Goal: Task Accomplishment & Management: Use online tool/utility

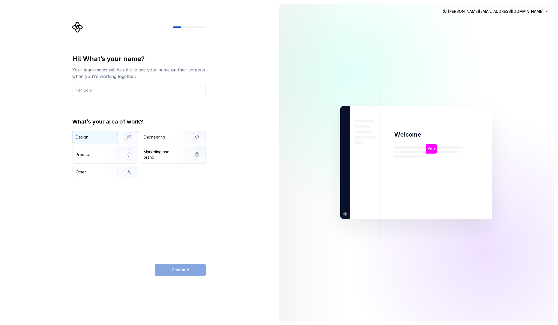
click at [104, 138] on div "Design" at bounding box center [93, 136] width 34 height 5
click at [112, 87] on input "text" at bounding box center [139, 90] width 134 height 12
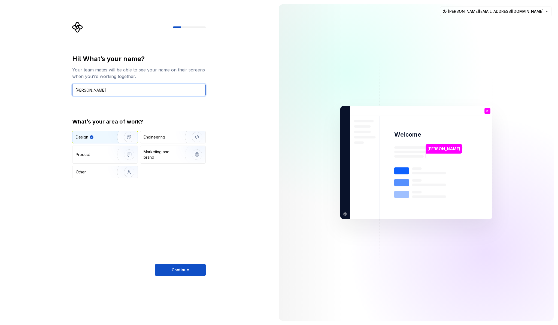
click at [76, 88] on input "[PERSON_NAME]" at bounding box center [139, 90] width 134 height 12
type input "[PERSON_NAME]"
click at [106, 147] on div "Product" at bounding box center [104, 154] width 65 height 17
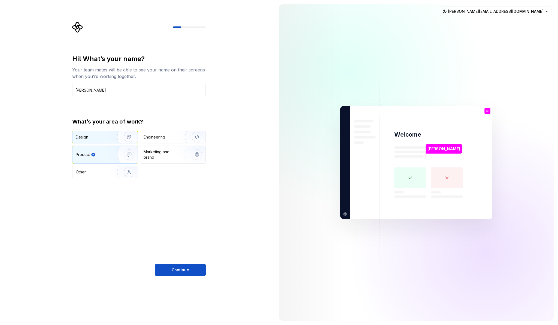
click at [108, 135] on img "button" at bounding box center [125, 137] width 35 height 37
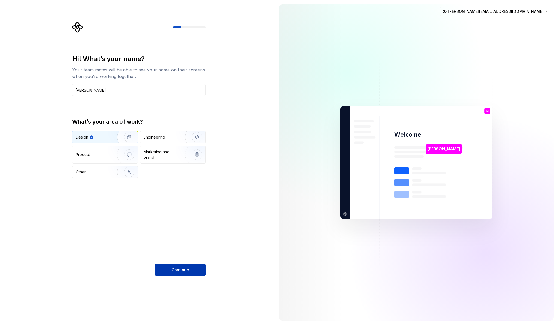
click at [180, 269] on span "Continue" at bounding box center [180, 269] width 17 height 5
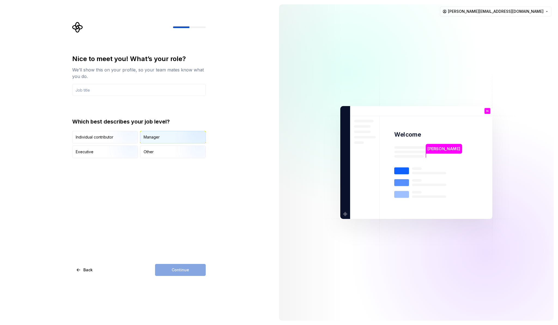
click at [163, 142] on div "Manager" at bounding box center [172, 137] width 65 height 12
click at [132, 94] on input "text" at bounding box center [139, 90] width 134 height 12
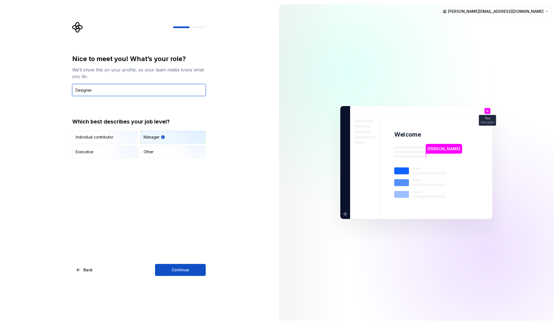
type input "Designer"
click at [179, 276] on div "Nice to meet you! What’s your role? We’ll show this on your profile, so your te…" at bounding box center [137, 162] width 275 height 325
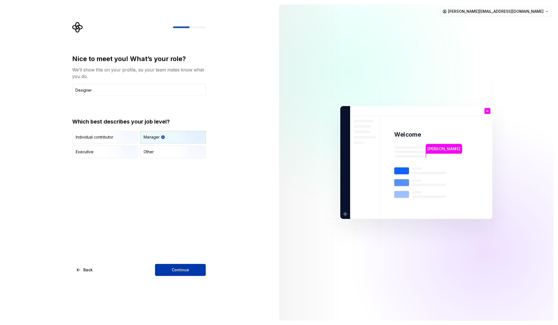
click at [184, 266] on button "Continue" at bounding box center [180, 270] width 51 height 12
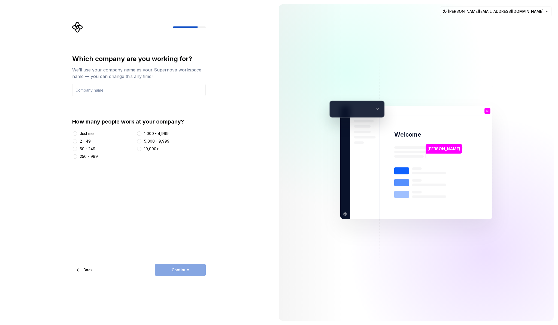
click at [145, 150] on div "10,000+" at bounding box center [151, 148] width 15 height 5
click at [141, 150] on button "10,000+" at bounding box center [139, 149] width 4 height 4
click at [114, 99] on div "Which company are you working for? We’ll use your company name as your Supernov…" at bounding box center [139, 106] width 134 height 105
click at [114, 92] on input "text" at bounding box center [139, 90] width 134 height 12
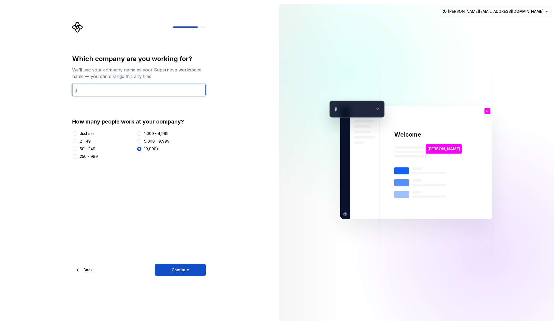
type input "j"
type input "Jio"
click at [184, 270] on span "Continue" at bounding box center [180, 269] width 17 height 5
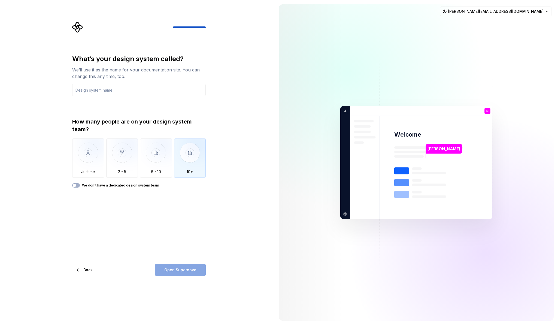
click at [198, 165] on img "button" at bounding box center [190, 156] width 32 height 37
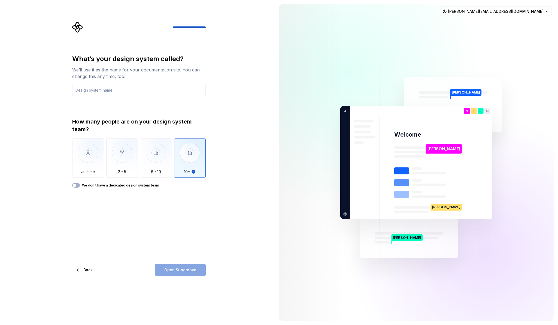
click at [142, 186] on label "We don't have a dedicated design system team" at bounding box center [120, 185] width 77 height 4
click at [80, 186] on button "We don't have a dedicated design system team" at bounding box center [76, 185] width 8 height 4
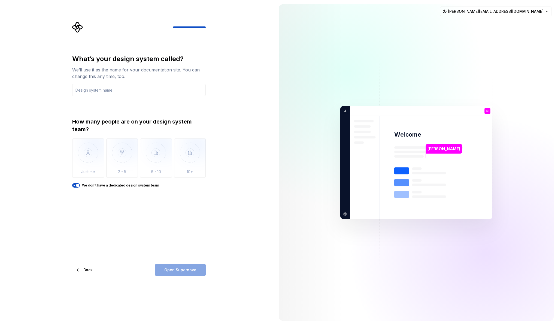
click at [77, 184] on span "button" at bounding box center [77, 185] width 3 height 3
click at [119, 160] on img "button" at bounding box center [122, 156] width 32 height 37
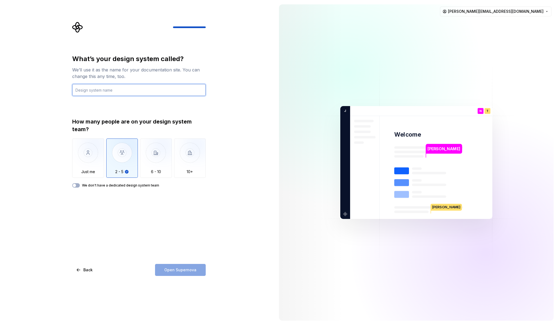
click at [129, 94] on input "text" at bounding box center [139, 90] width 134 height 12
type input "DS"
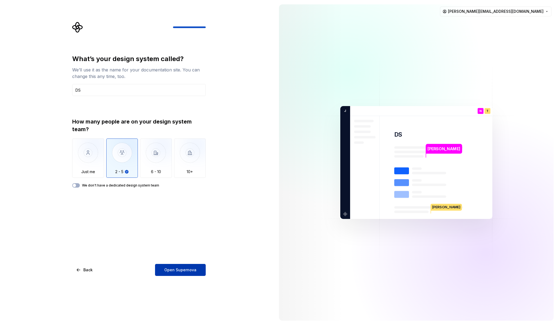
click at [175, 269] on span "Open Supernova" at bounding box center [180, 269] width 32 height 5
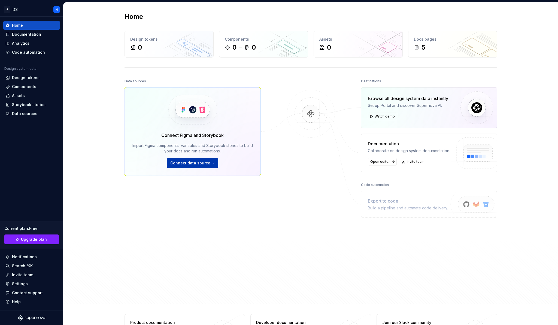
click at [202, 163] on span "Connect data source" at bounding box center [190, 162] width 40 height 5
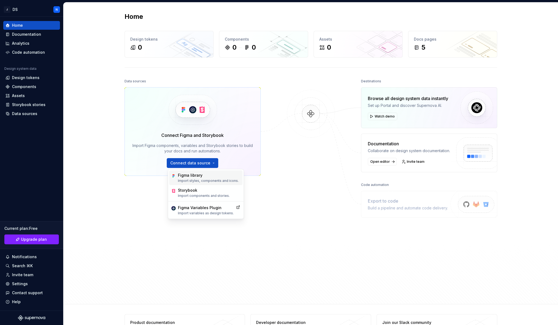
click at [206, 179] on p "Import styles, components and icons." at bounding box center [208, 180] width 61 height 4
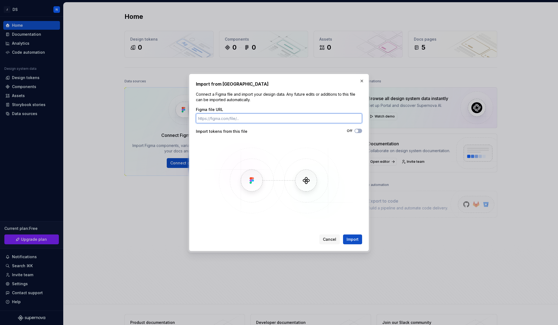
click at [233, 122] on input "Figma file URL" at bounding box center [279, 118] width 166 height 10
paste input "https://www.figma.com/file/ARhl2I954cYaNod7ayYlJc/JioBlocks-UI-Kit?node-id=0%3A1"
type input "https://www.figma.com/file/ARhl2I954cYaNod7ayYlJc/JioBlocks-UI-Kit?node-id=0%3A1"
click at [358, 130] on icon "button" at bounding box center [356, 130] width 4 height 3
click at [353, 237] on span "Import" at bounding box center [353, 238] width 12 height 5
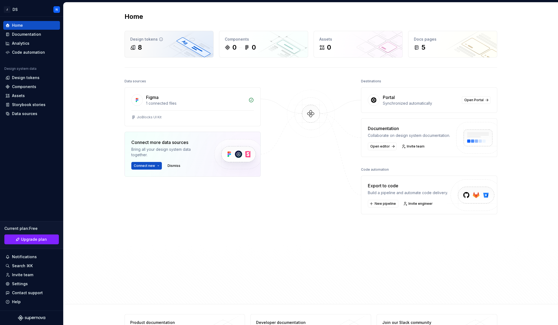
click at [139, 46] on div "8" at bounding box center [140, 47] width 4 height 9
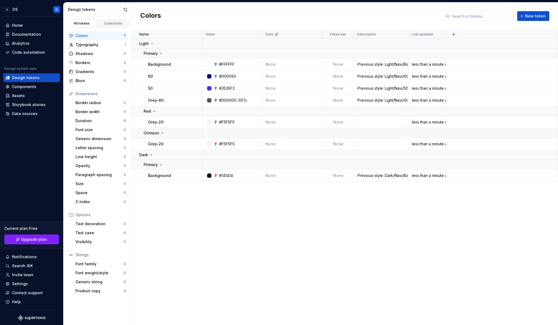
click at [83, 40] on div "Colors 7" at bounding box center [97, 35] width 61 height 9
click at [84, 45] on div "Typography" at bounding box center [99, 44] width 49 height 5
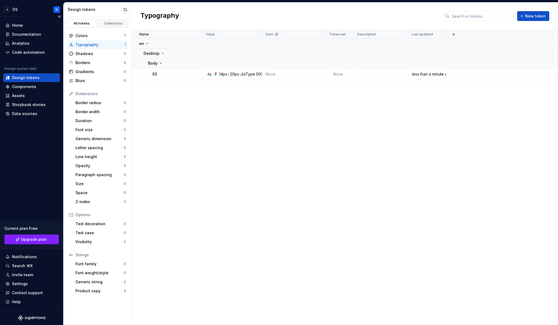
click at [34, 81] on div "Design tokens" at bounding box center [31, 77] width 57 height 9
click at [27, 25] on div "Home" at bounding box center [31, 25] width 52 height 5
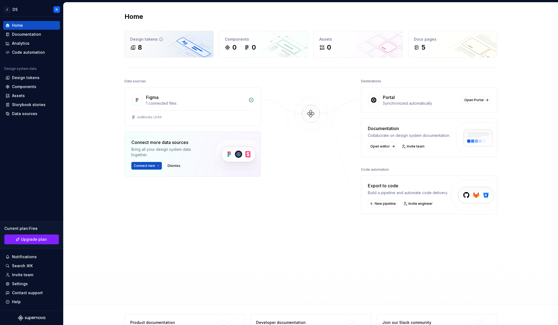
click at [163, 48] on div "8" at bounding box center [169, 47] width 78 height 9
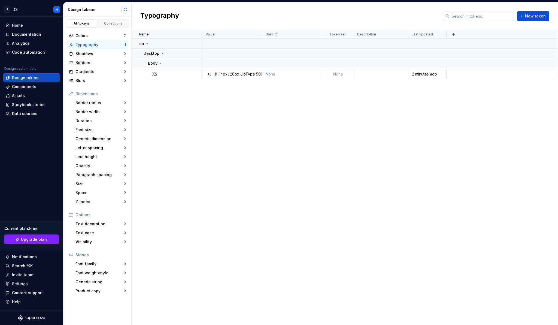
click at [127, 6] on button "button" at bounding box center [126, 10] width 8 height 8
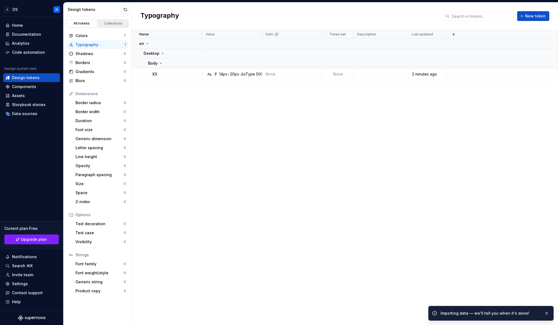
click at [119, 20] on link "Collections" at bounding box center [113, 23] width 31 height 8
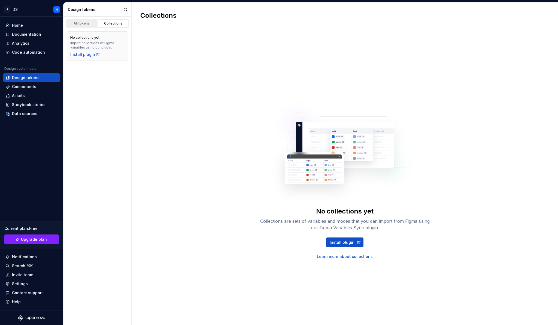
click at [91, 25] on div "All tokens" at bounding box center [81, 23] width 27 height 4
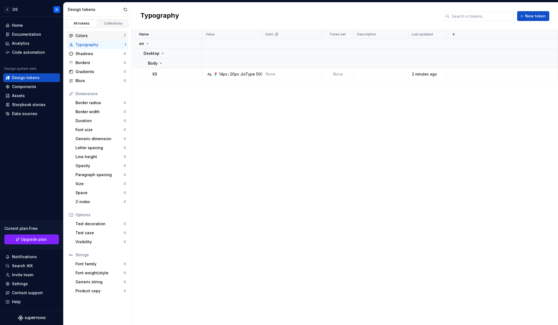
click at [97, 35] on div "Colors" at bounding box center [99, 35] width 48 height 5
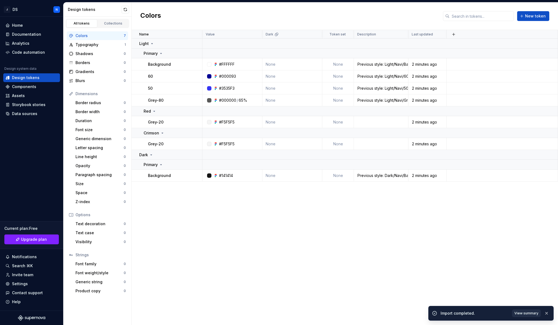
click at [523, 315] on span "View summary" at bounding box center [526, 313] width 24 height 4
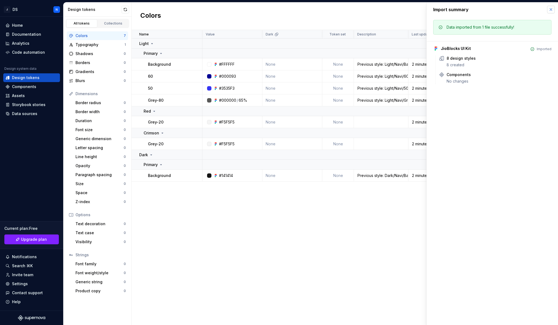
click at [552, 12] on button "button" at bounding box center [551, 10] width 8 height 8
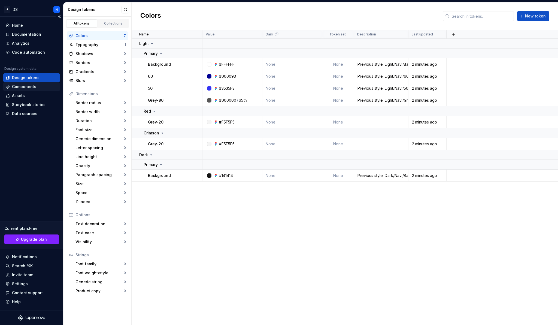
click at [27, 85] on div "Components" at bounding box center [24, 86] width 24 height 5
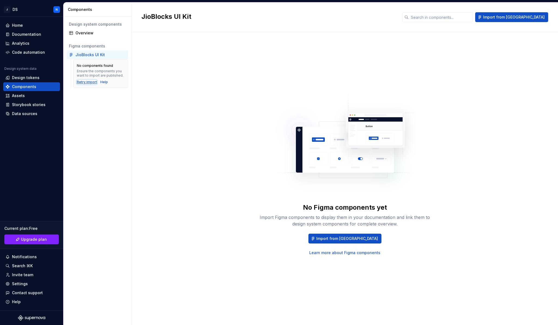
click at [92, 82] on div "Retry import" at bounding box center [87, 82] width 20 height 4
click at [341, 241] on span "Import from Figma" at bounding box center [347, 238] width 62 height 5
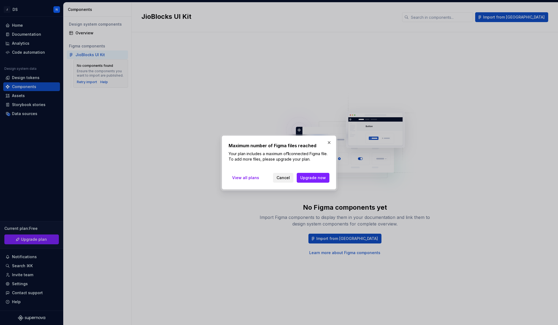
click at [286, 178] on span "Cancel" at bounding box center [283, 177] width 13 height 5
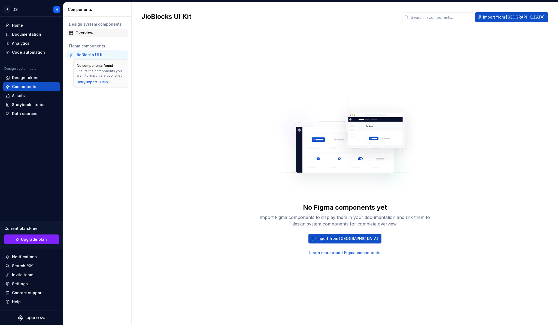
click at [88, 35] on div "Overview" at bounding box center [100, 32] width 50 height 5
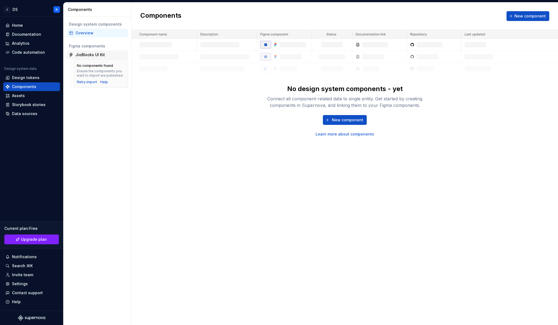
click at [92, 54] on div "JioBlocks UI Kit" at bounding box center [89, 54] width 29 height 5
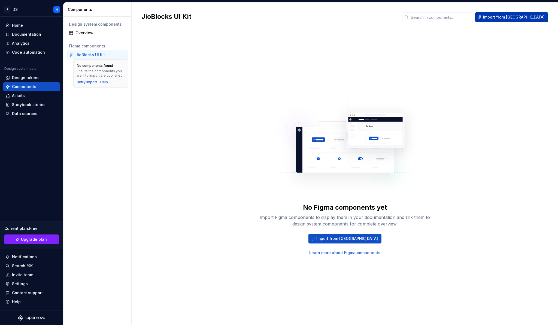
click at [518, 13] on button "Import from Figma" at bounding box center [511, 17] width 73 height 10
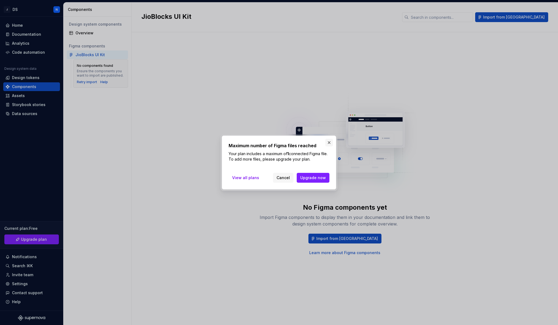
click at [332, 143] on button "button" at bounding box center [329, 143] width 8 height 8
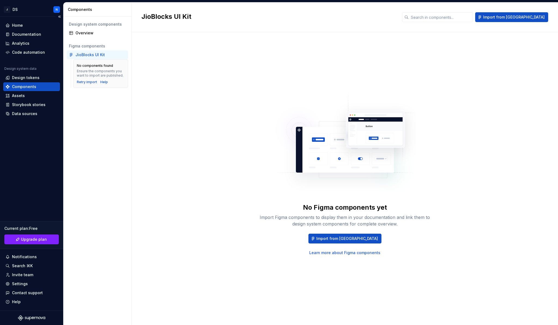
click at [21, 72] on div "Design system data" at bounding box center [31, 69] width 57 height 7
click at [21, 80] on div "Design tokens" at bounding box center [26, 77] width 28 height 5
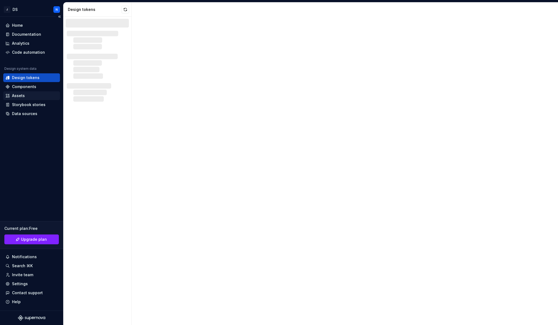
click at [20, 94] on div "Assets" at bounding box center [18, 95] width 13 height 5
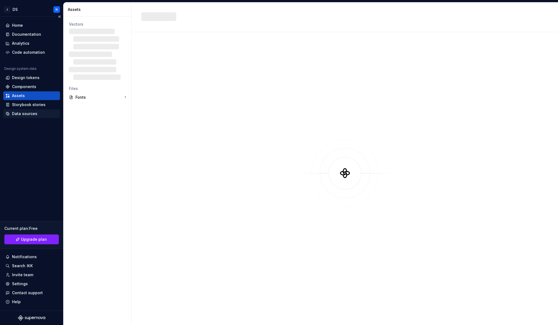
click at [26, 109] on div "Data sources" at bounding box center [31, 113] width 57 height 9
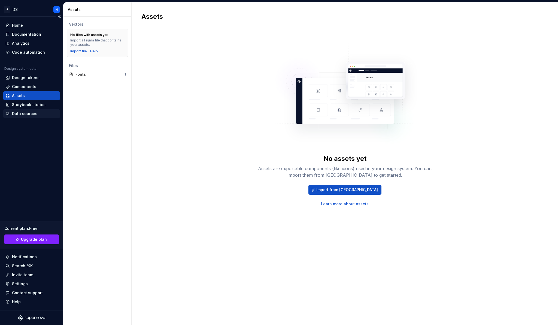
click at [25, 112] on div "Data sources" at bounding box center [24, 113] width 25 height 5
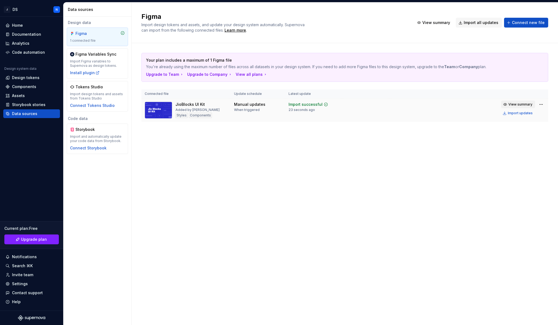
click at [521, 104] on span "View summary" at bounding box center [520, 104] width 24 height 4
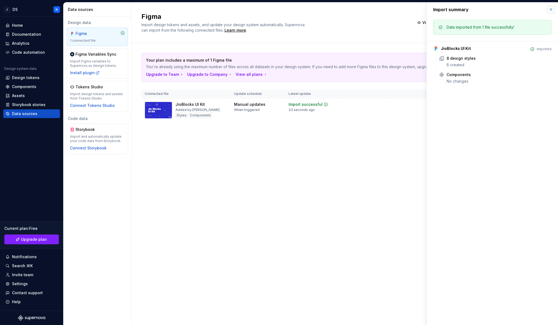
click at [552, 7] on button "button" at bounding box center [551, 10] width 8 height 8
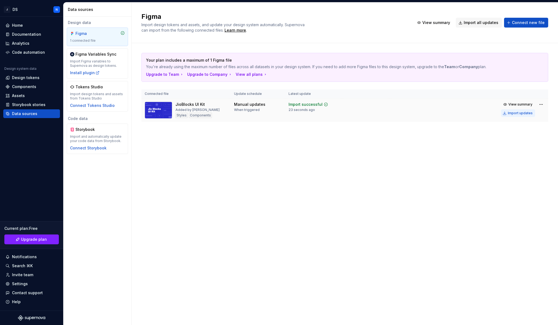
click at [523, 112] on div "Import updates" at bounding box center [520, 113] width 25 height 4
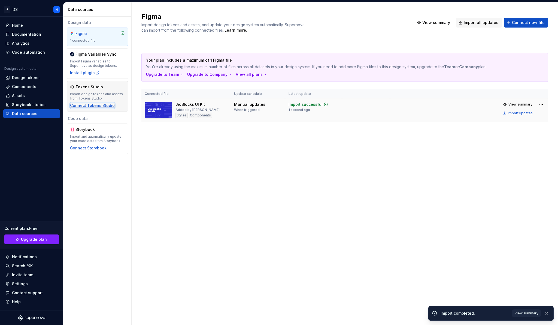
click at [104, 106] on div "Connect Tokens Studio" at bounding box center [92, 105] width 45 height 5
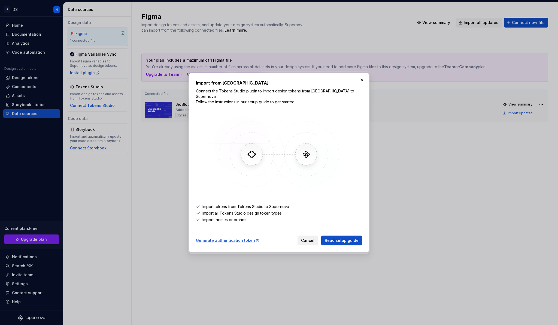
click at [313, 239] on span "Cancel" at bounding box center [307, 240] width 13 height 5
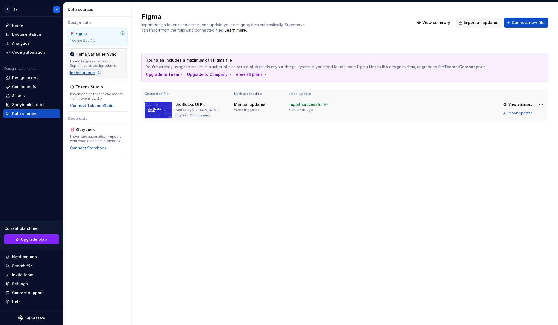
click at [90, 73] on div "Install plugin" at bounding box center [85, 72] width 30 height 5
click at [90, 72] on div "Install plugin" at bounding box center [85, 72] width 30 height 5
